Goal: Information Seeking & Learning: Learn about a topic

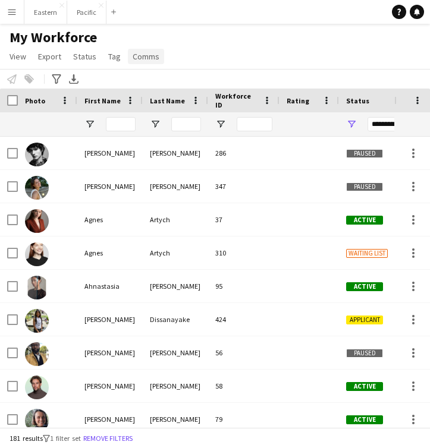
click at [145, 58] on span "Comms" at bounding box center [146, 56] width 27 height 11
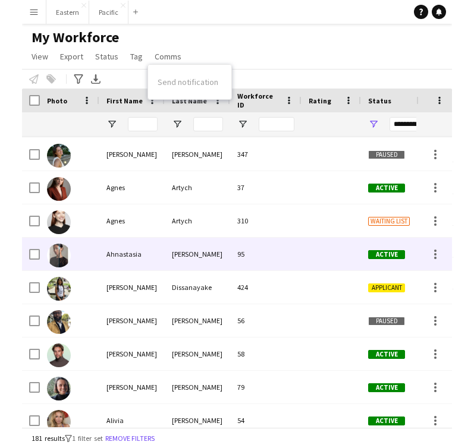
scroll to position [44, 0]
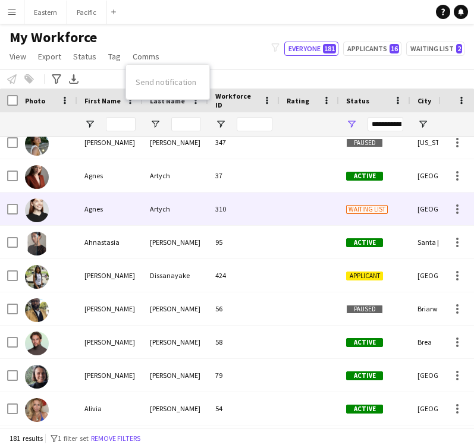
click at [196, 204] on div "Artych" at bounding box center [175, 209] width 65 height 33
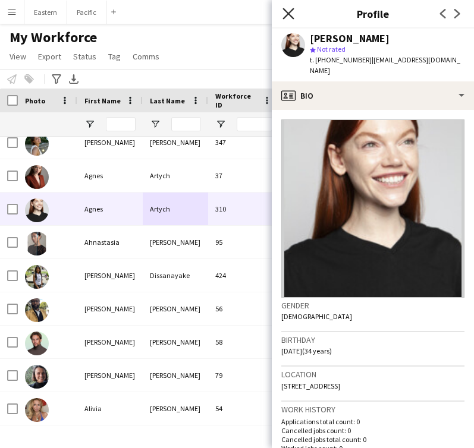
click at [290, 12] on icon at bounding box center [287, 13] width 11 height 11
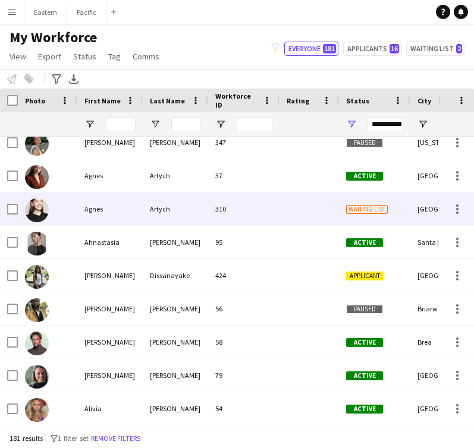
click at [366, 212] on span "Waiting list" at bounding box center [367, 209] width 42 height 9
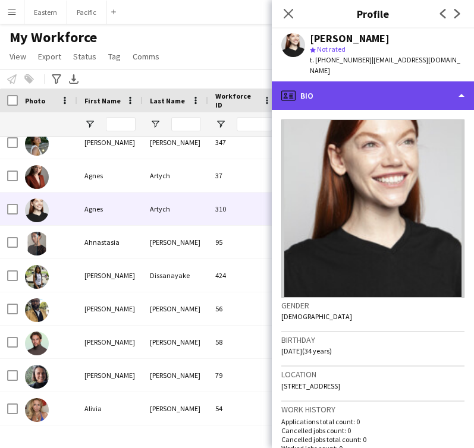
click at [392, 82] on div "profile Bio" at bounding box center [373, 95] width 202 height 29
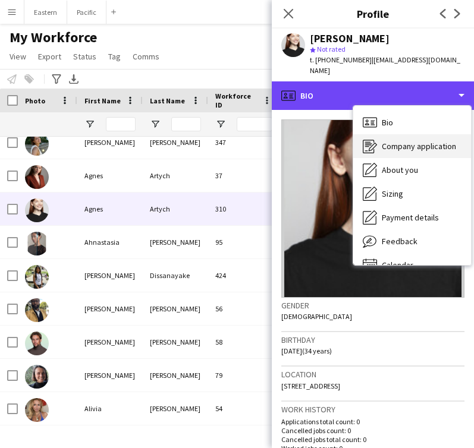
scroll to position [17, 0]
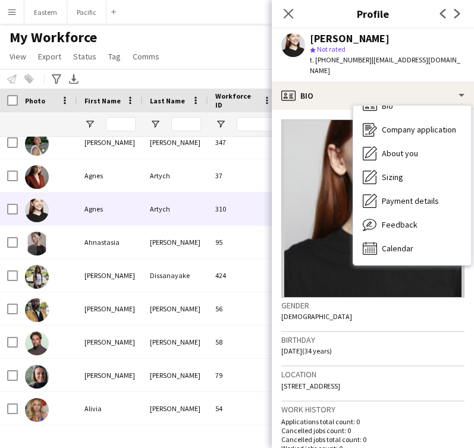
click at [418, 63] on span "| [EMAIL_ADDRESS][DOMAIN_NAME]" at bounding box center [385, 65] width 150 height 20
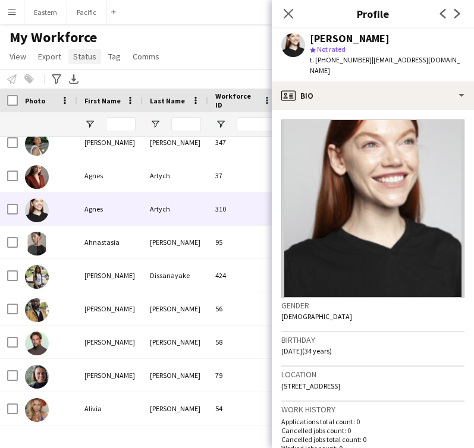
click at [92, 61] on span "Status" at bounding box center [84, 56] width 23 height 11
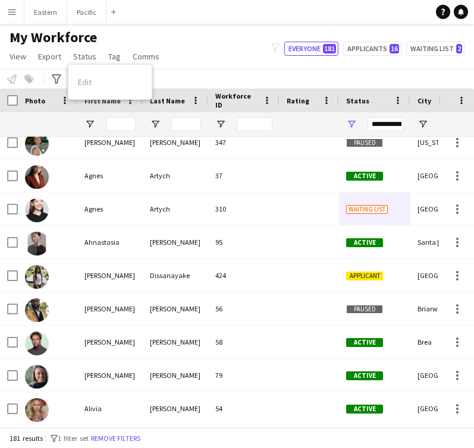
click at [210, 62] on div "My Workforce View Views Default view New view Update view Delete view Edit name…" at bounding box center [237, 49] width 474 height 40
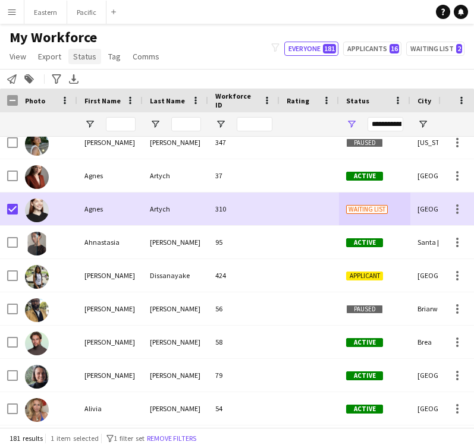
click at [85, 58] on span "Status" at bounding box center [84, 56] width 23 height 11
click at [89, 84] on span "Edit" at bounding box center [85, 82] width 14 height 11
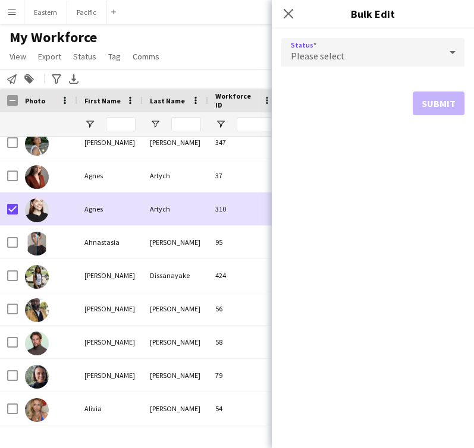
click at [395, 52] on div "Please select" at bounding box center [360, 52] width 159 height 29
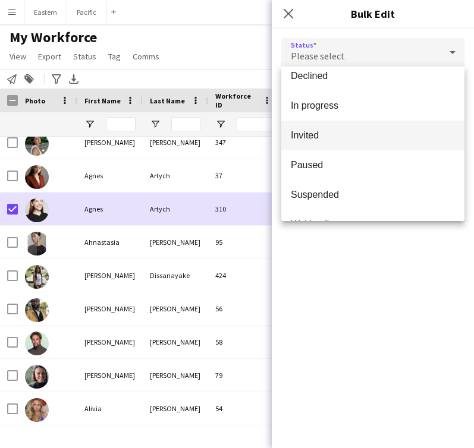
scroll to position [0, 0]
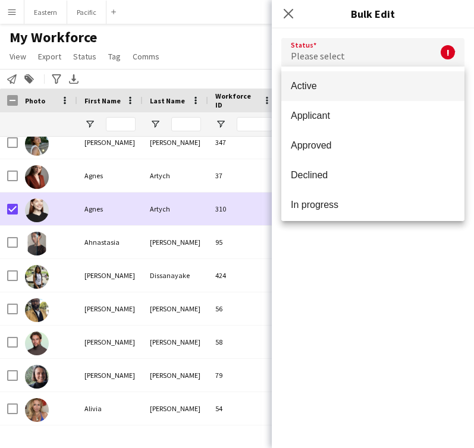
click at [259, 68] on div at bounding box center [237, 224] width 474 height 448
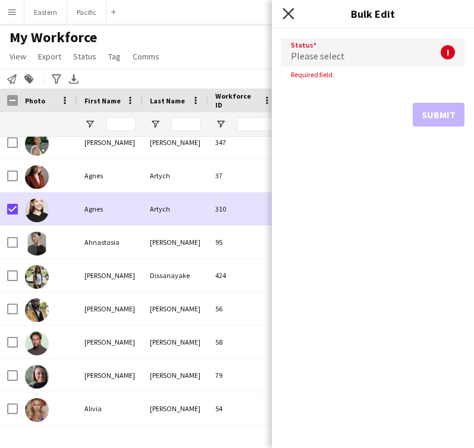
click at [292, 16] on icon at bounding box center [287, 13] width 11 height 11
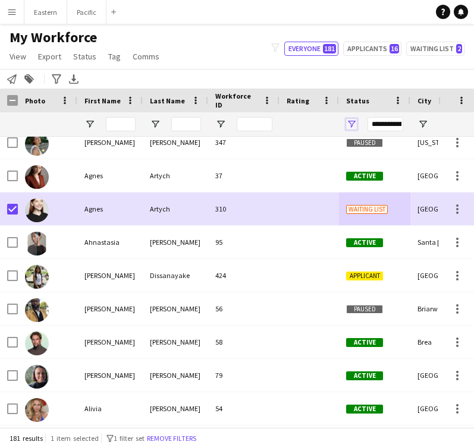
click at [346, 126] on span "Open Filter Menu" at bounding box center [351, 124] width 11 height 11
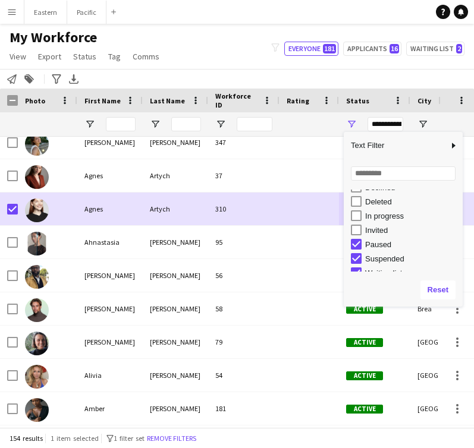
scroll to position [75, 0]
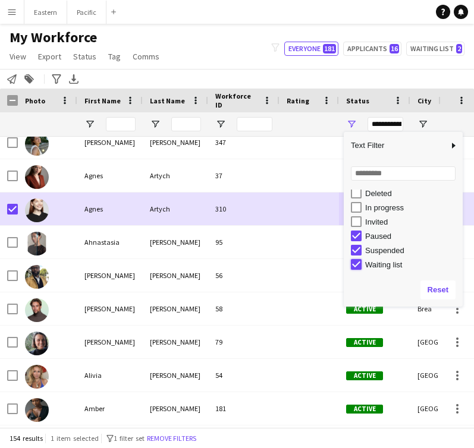
type input "**********"
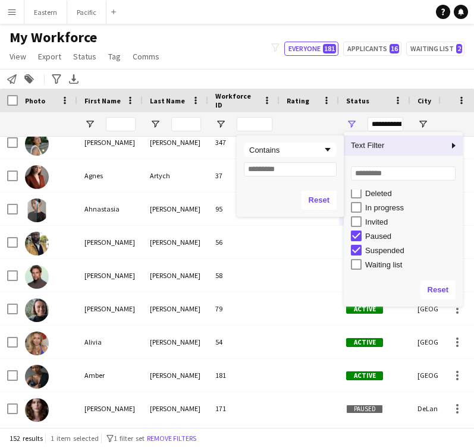
click at [429, 144] on span "Column Filter" at bounding box center [453, 145] width 11 height 11
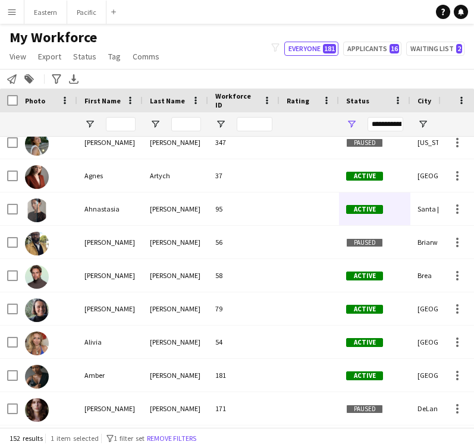
click at [372, 109] on div "Status" at bounding box center [367, 101] width 43 height 18
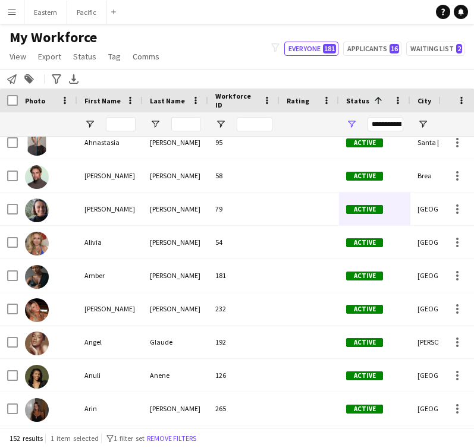
click at [376, 105] on span at bounding box center [378, 100] width 11 height 11
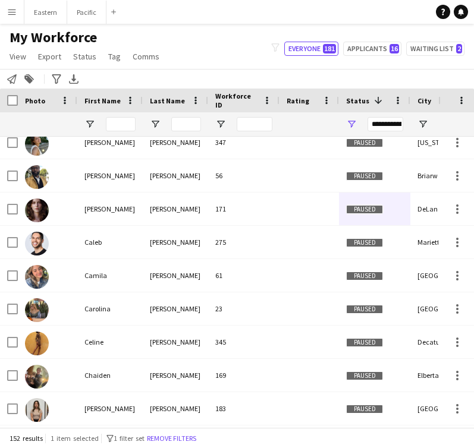
click at [376, 105] on span at bounding box center [378, 100] width 11 height 11
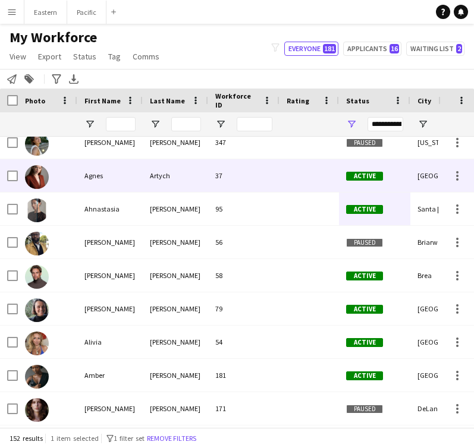
scroll to position [0, 0]
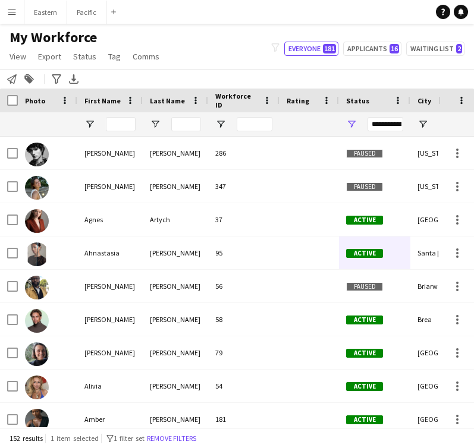
click at [366, 100] on div "Status" at bounding box center [367, 101] width 43 height 18
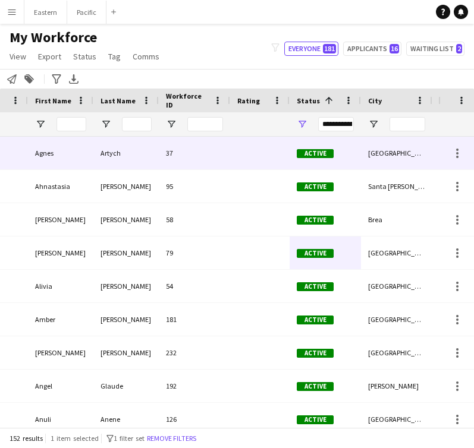
scroll to position [0, 95]
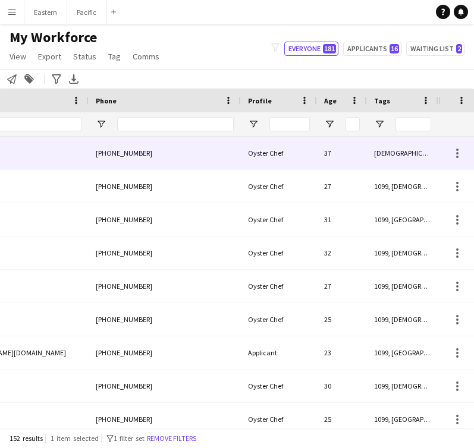
click at [389, 155] on div "[DEMOGRAPHIC_DATA], [US_STATE], Travel Team, W2" at bounding box center [402, 153] width 71 height 33
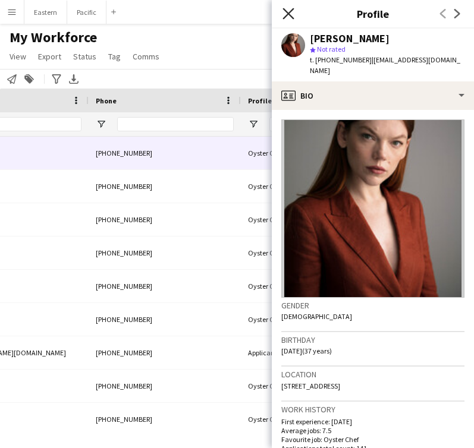
click at [288, 11] on icon "Close pop-in" at bounding box center [287, 13] width 11 height 11
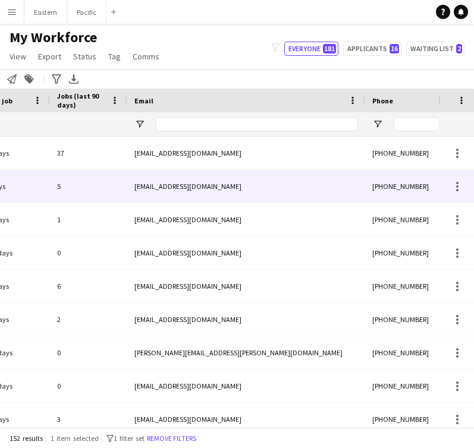
scroll to position [0, 115]
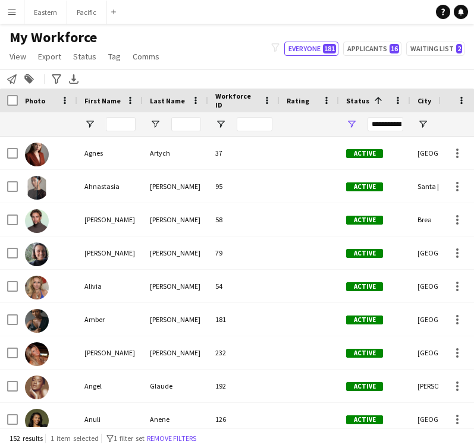
click at [18, 8] on button "Menu" at bounding box center [12, 12] width 24 height 24
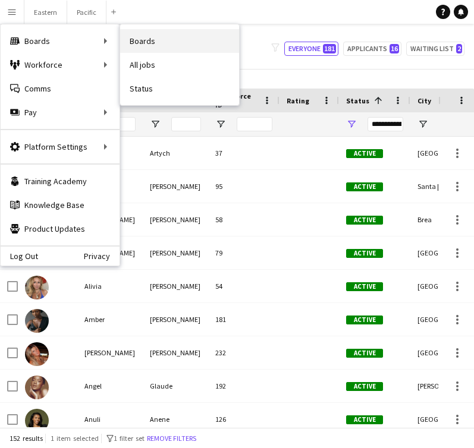
click at [145, 40] on link "Boards" at bounding box center [179, 41] width 119 height 24
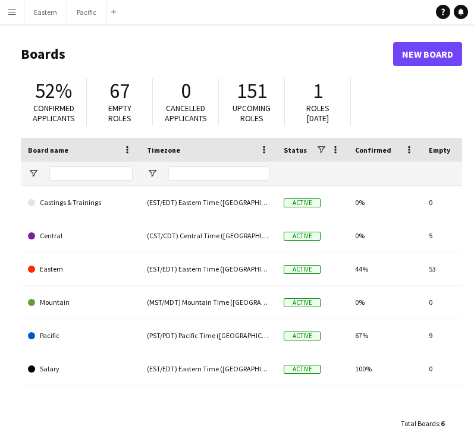
click at [19, 17] on button "Menu" at bounding box center [12, 12] width 24 height 24
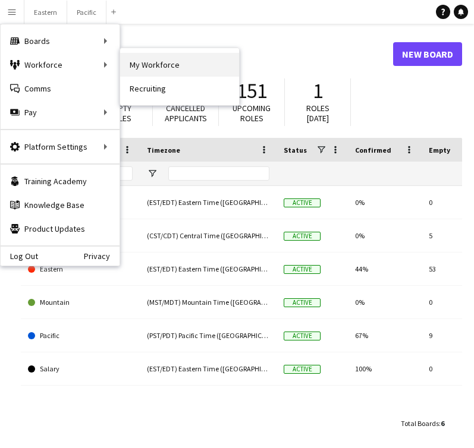
click at [181, 69] on link "My Workforce" at bounding box center [179, 65] width 119 height 24
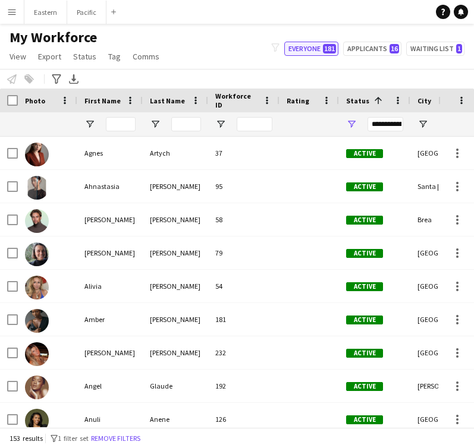
click at [316, 45] on button "Everyone 181" at bounding box center [311, 49] width 54 height 14
type input "**********"
click at [16, 8] on app-icon "Menu" at bounding box center [12, 12] width 10 height 10
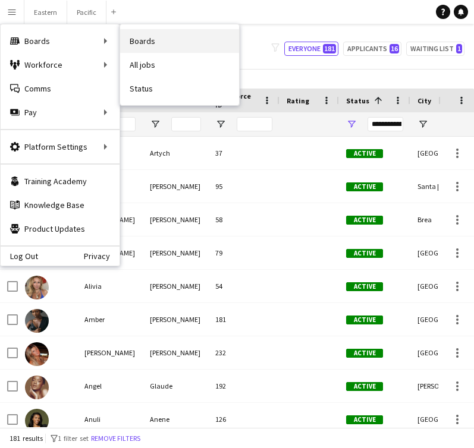
click at [168, 40] on link "Boards" at bounding box center [179, 41] width 119 height 24
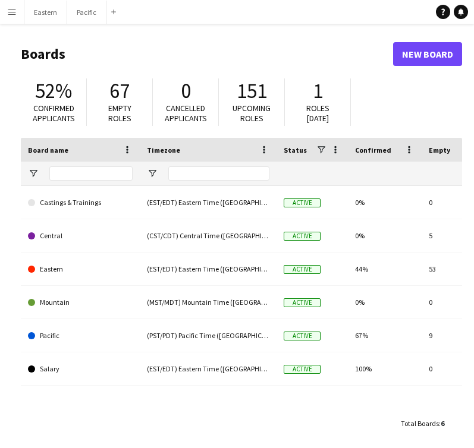
click at [17, 11] on button "Menu" at bounding box center [12, 12] width 24 height 24
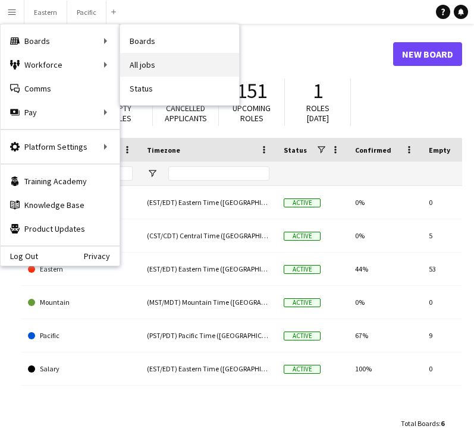
click at [158, 62] on link "All jobs" at bounding box center [179, 65] width 119 height 24
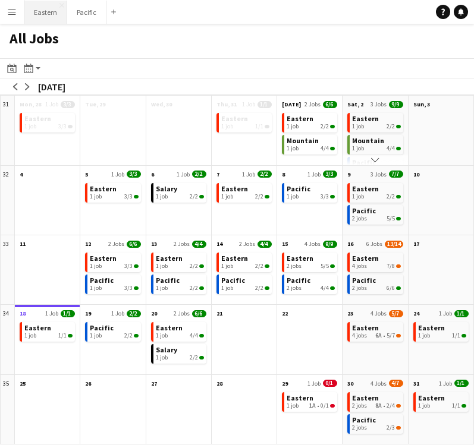
click at [52, 10] on button "Eastern Close" at bounding box center [45, 12] width 43 height 23
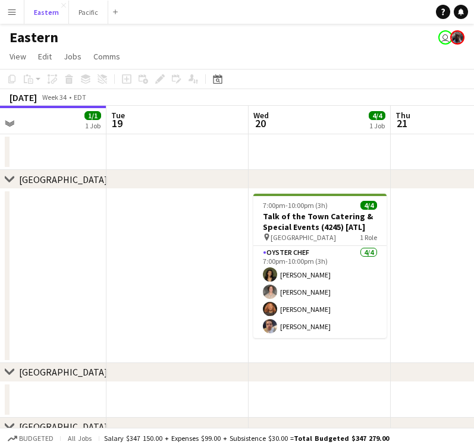
scroll to position [0, 464]
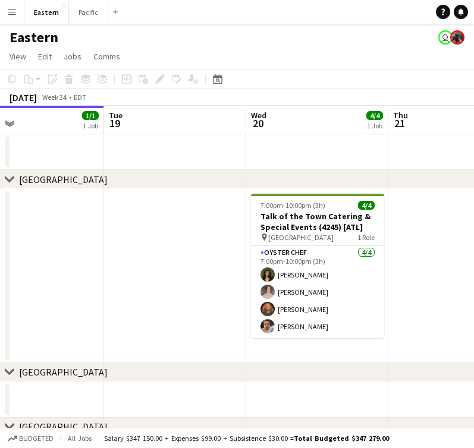
click at [13, 16] on app-icon "Menu" at bounding box center [12, 12] width 10 height 10
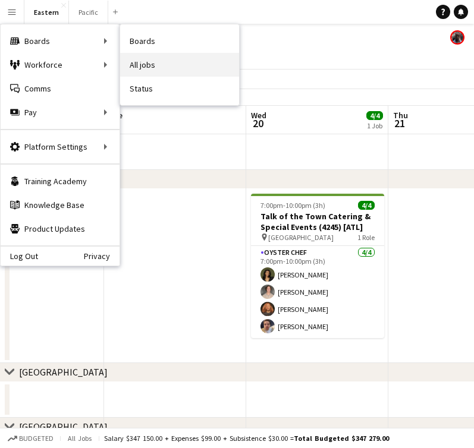
click at [147, 70] on link "All jobs" at bounding box center [179, 65] width 119 height 24
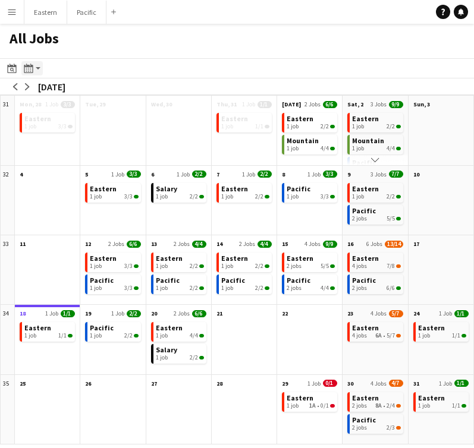
click at [30, 68] on icon "Month view / Day view" at bounding box center [29, 69] width 10 height 10
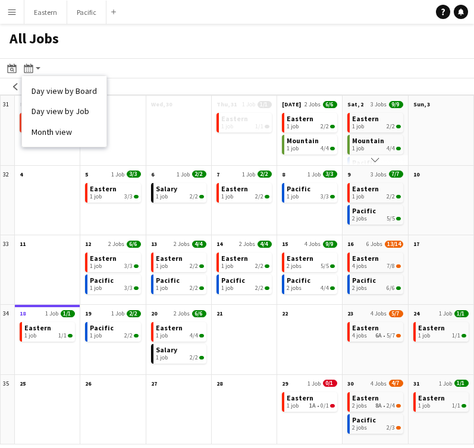
click at [131, 63] on app-toolbar "Date picker [DATE] [DATE] [DATE] M [DATE] T [DATE] W [DATE] T [DATE] F [DATE] S…" at bounding box center [237, 68] width 474 height 20
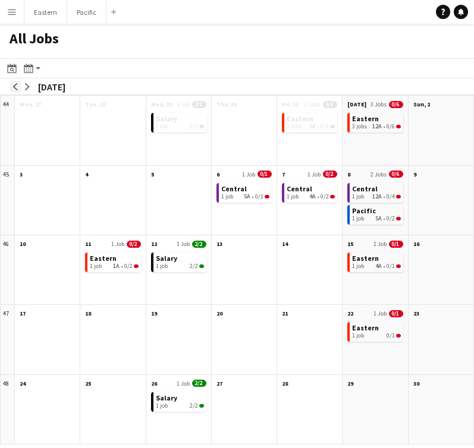
click at [16, 84] on app-icon "arrow-left" at bounding box center [15, 86] width 7 height 7
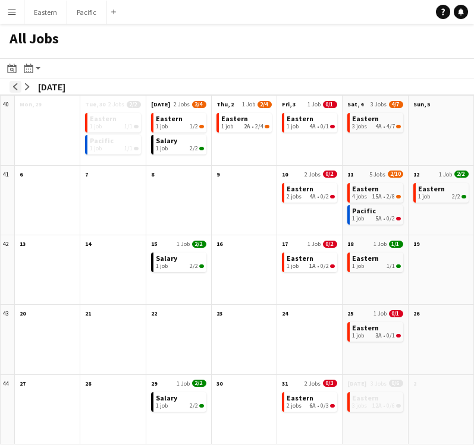
click at [16, 84] on app-icon "arrow-left" at bounding box center [15, 86] width 7 height 7
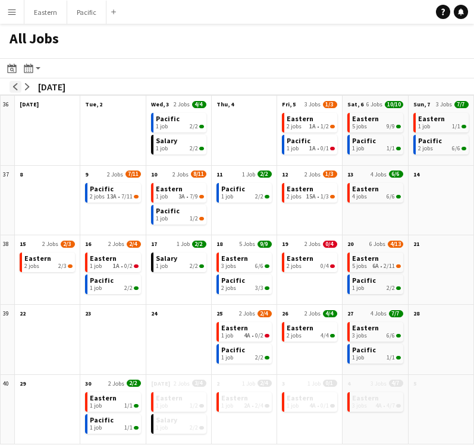
click at [16, 84] on app-icon "arrow-left" at bounding box center [15, 86] width 7 height 7
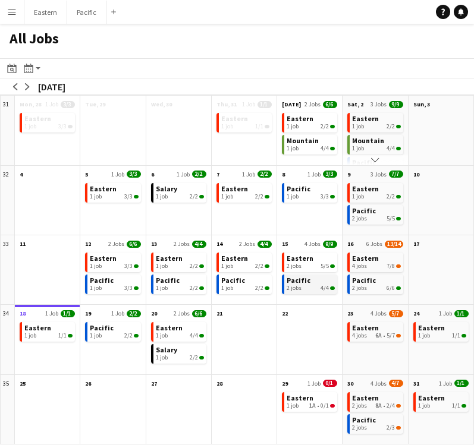
click at [316, 285] on div "2 jobs 4/4" at bounding box center [311, 288] width 48 height 7
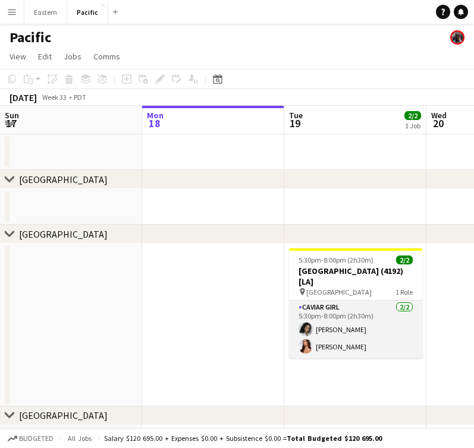
click at [357, 308] on app-card-role "Caviar Girl 2/2 5:30pm-8:00pm (2h30m) Natalie Reynafarje Kirra Santos" at bounding box center [355, 330] width 133 height 58
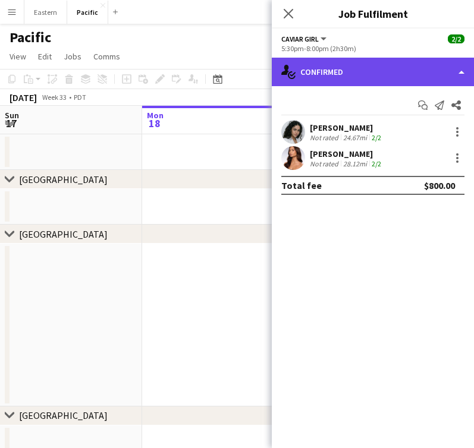
click at [341, 79] on div "single-neutral-actions-check-2 Confirmed" at bounding box center [373, 72] width 202 height 29
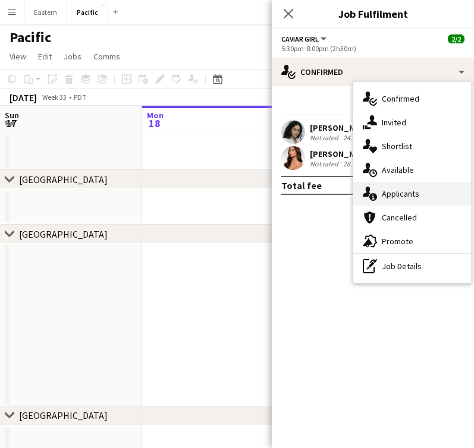
click at [400, 187] on div "single-neutral-actions-information Applicants" at bounding box center [412, 194] width 118 height 24
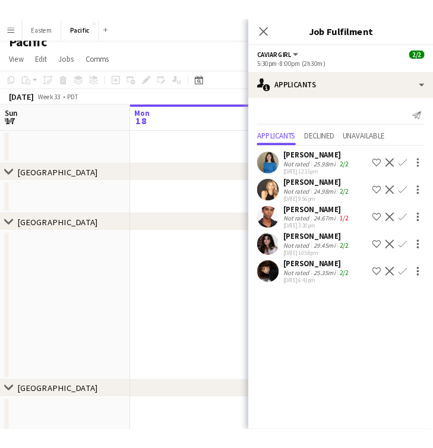
scroll to position [16, 0]
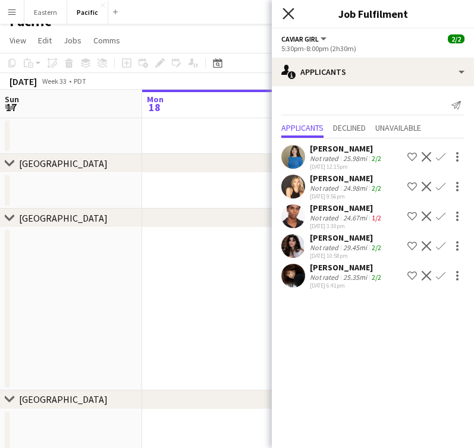
click at [284, 12] on icon "Close pop-in" at bounding box center [287, 13] width 11 height 11
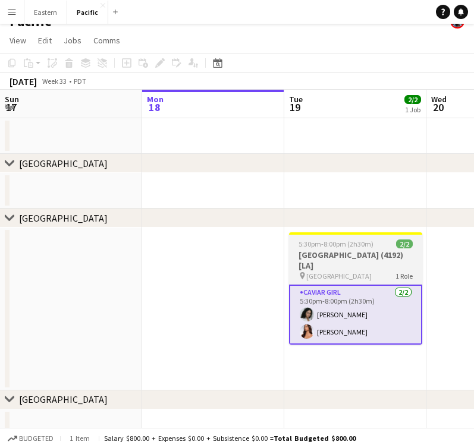
click at [379, 253] on h3 "Terranea Resort (4192) [LA]" at bounding box center [355, 260] width 133 height 21
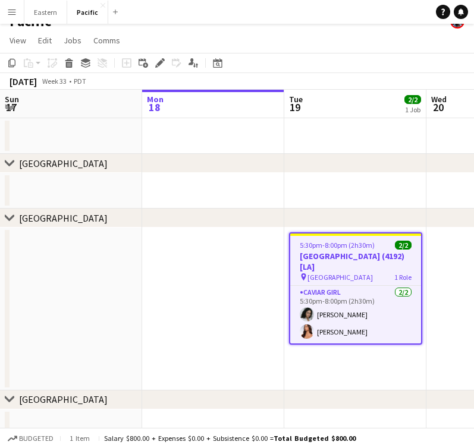
click at [273, 12] on app-navbar "Menu Boards Boards Boards All jobs Status Workforce Workforce My Workforce Recr…" at bounding box center [237, 12] width 474 height 24
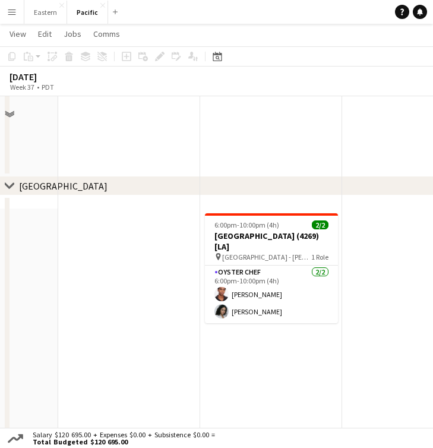
scroll to position [0, 0]
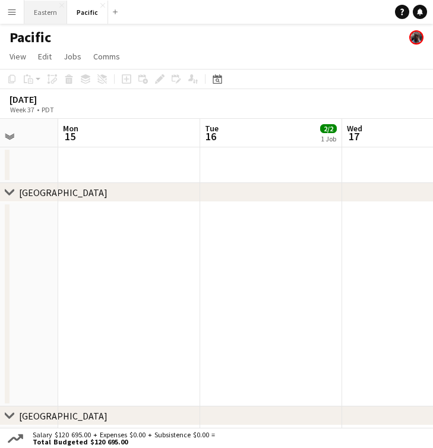
click at [47, 13] on button "Eastern Close" at bounding box center [45, 12] width 43 height 23
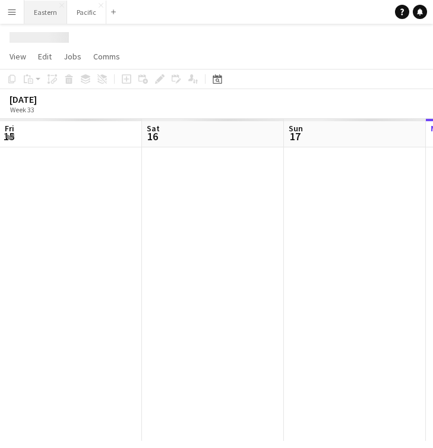
scroll to position [0, 284]
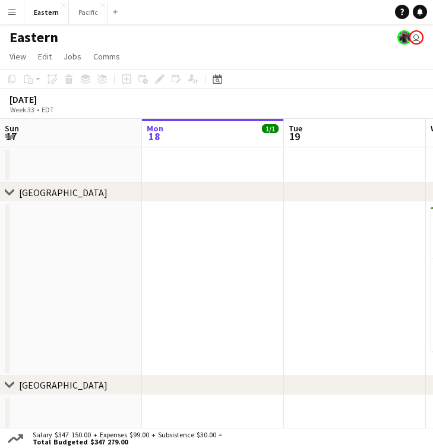
click at [4, 15] on button "Menu" at bounding box center [12, 12] width 24 height 24
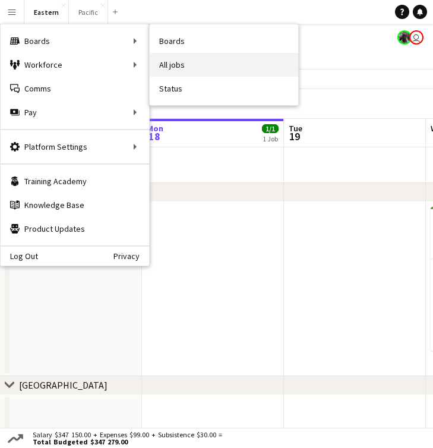
click at [169, 59] on link "All jobs" at bounding box center [224, 65] width 149 height 24
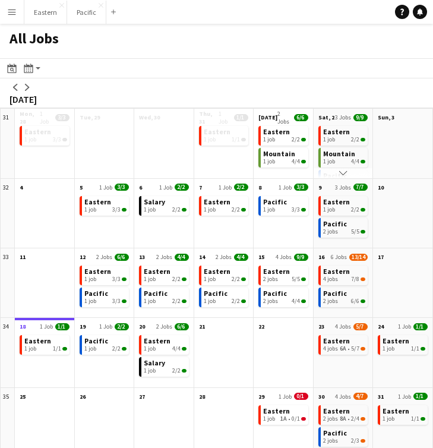
scroll to position [1, 0]
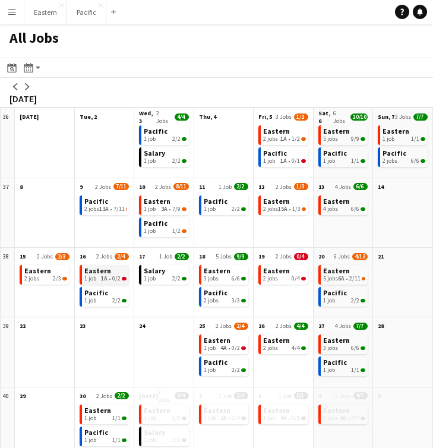
click at [114, 281] on span "0/2" at bounding box center [116, 278] width 8 height 7
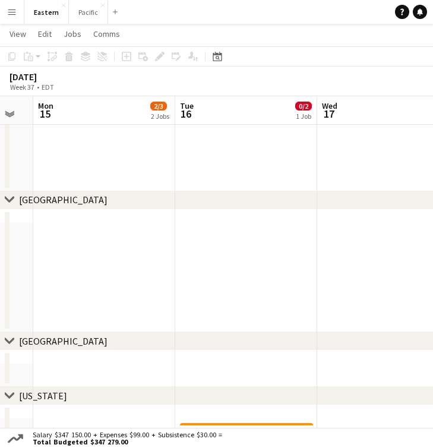
scroll to position [326, 0]
